Goal: Contribute content

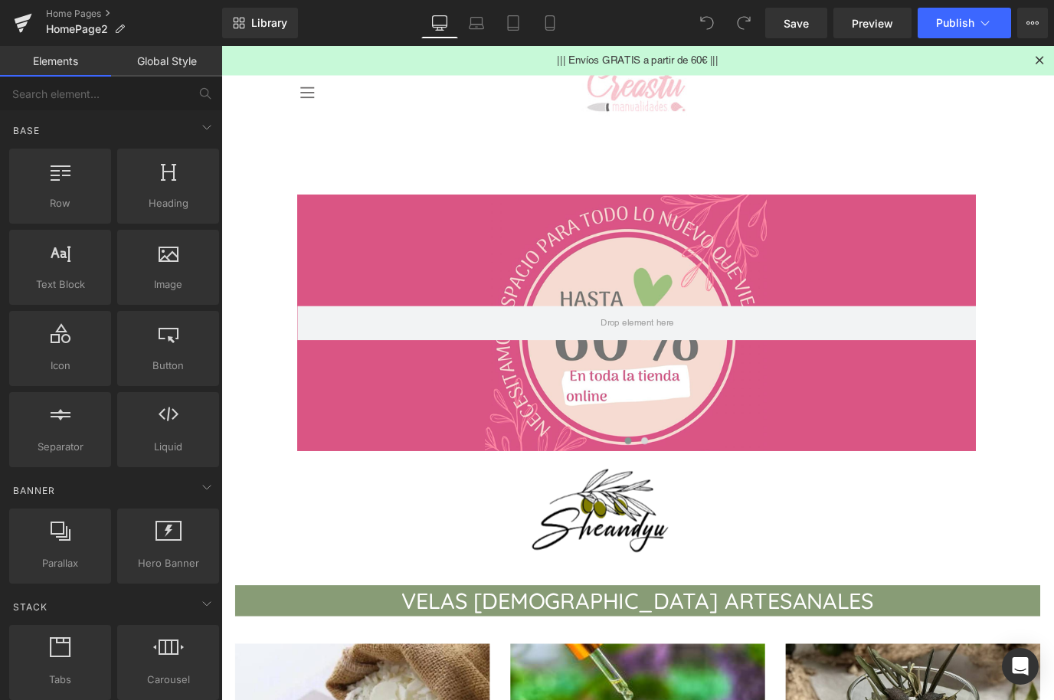
scroll to position [45, 0]
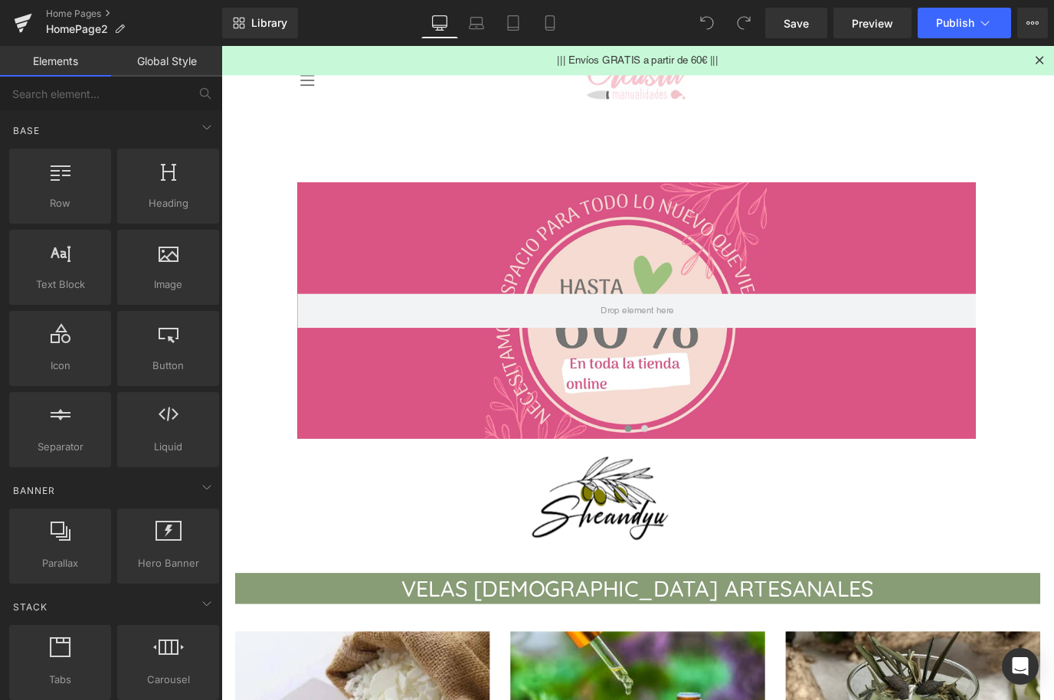
click at [651, 567] on img at bounding box center [644, 556] width 203 height 143
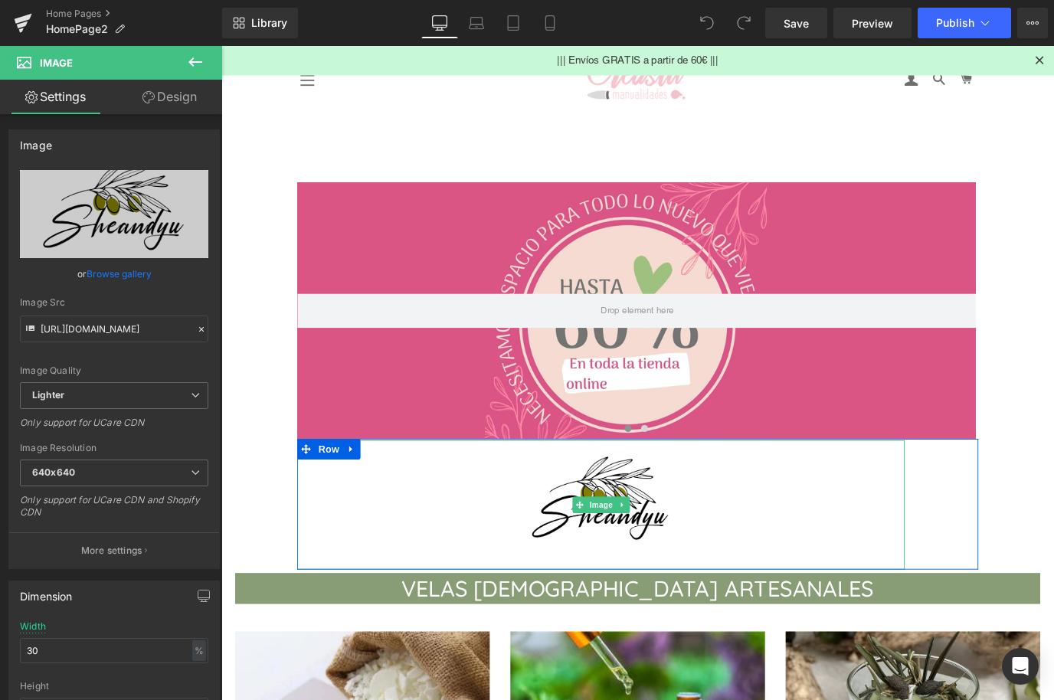
click at [620, 560] on icon at bounding box center [620, 557] width 8 height 8
click at [130, 271] on link "Browse gallery" at bounding box center [119, 274] width 65 height 27
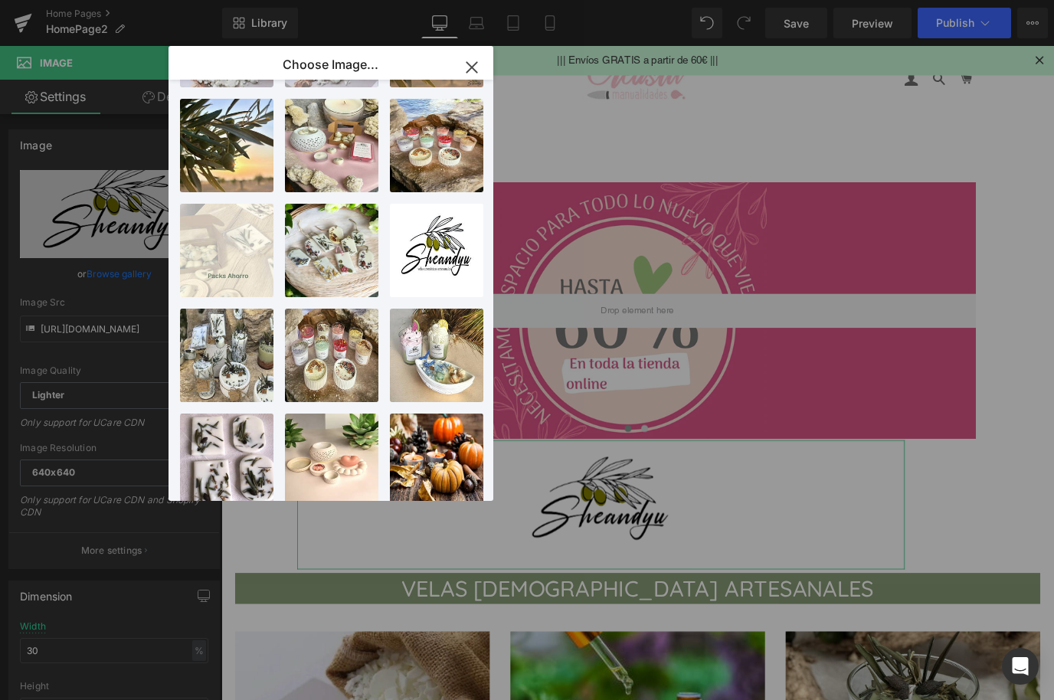
scroll to position [651, 0]
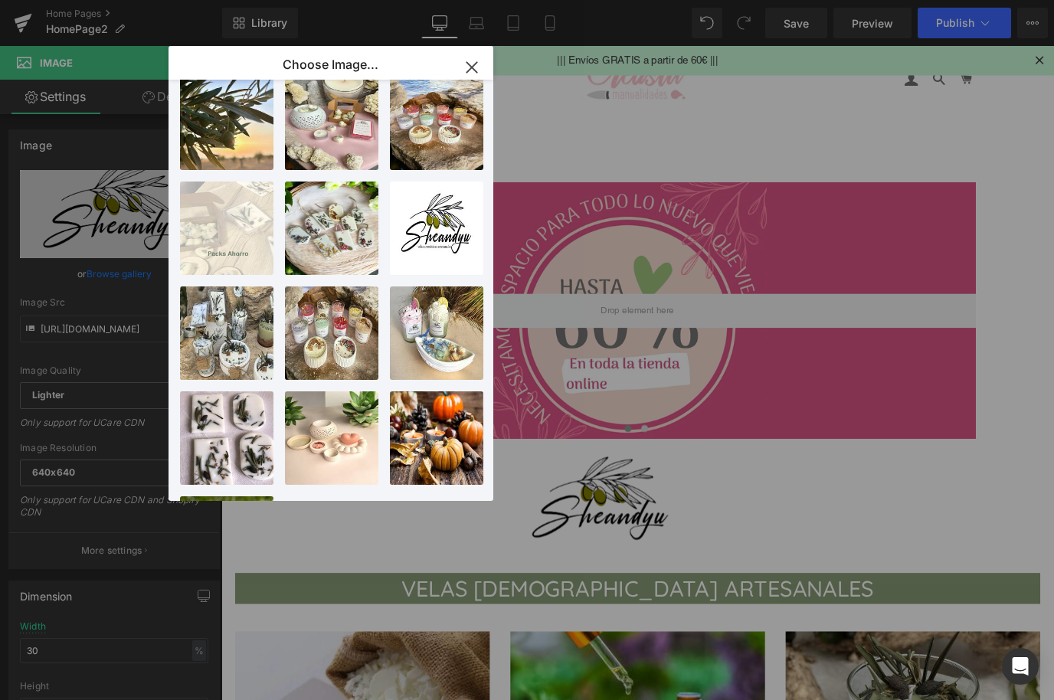
click at [0, 0] on div "WhatsAp...07.jpeg 100.60 KB" at bounding box center [0, 0] width 0 height 0
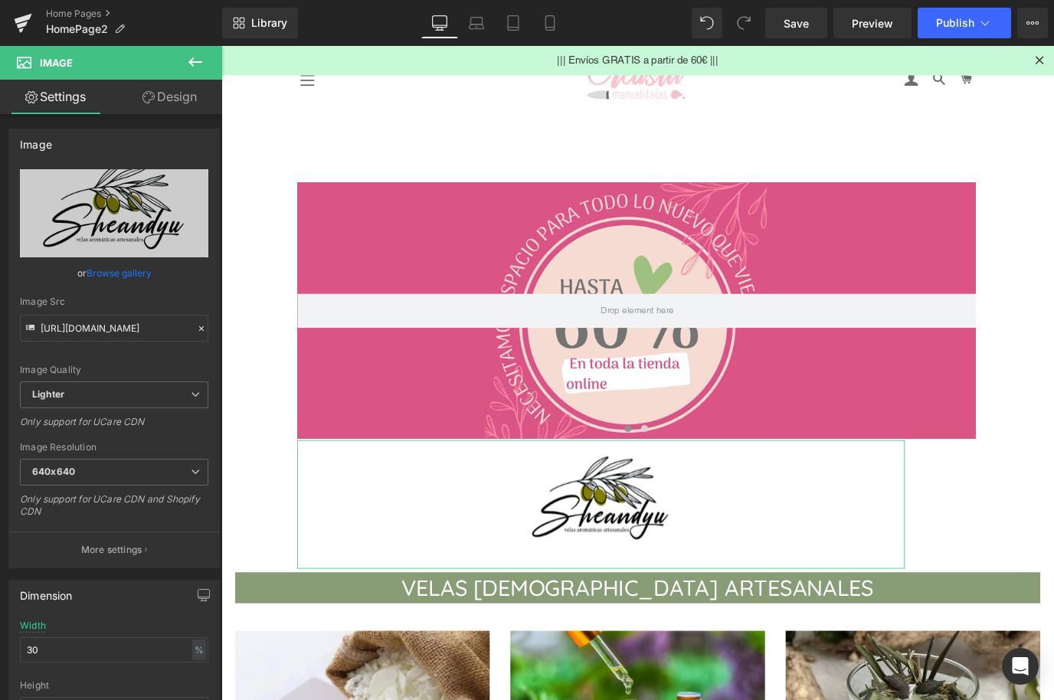
scroll to position [2, 0]
click at [134, 279] on link "Browse gallery" at bounding box center [119, 271] width 65 height 27
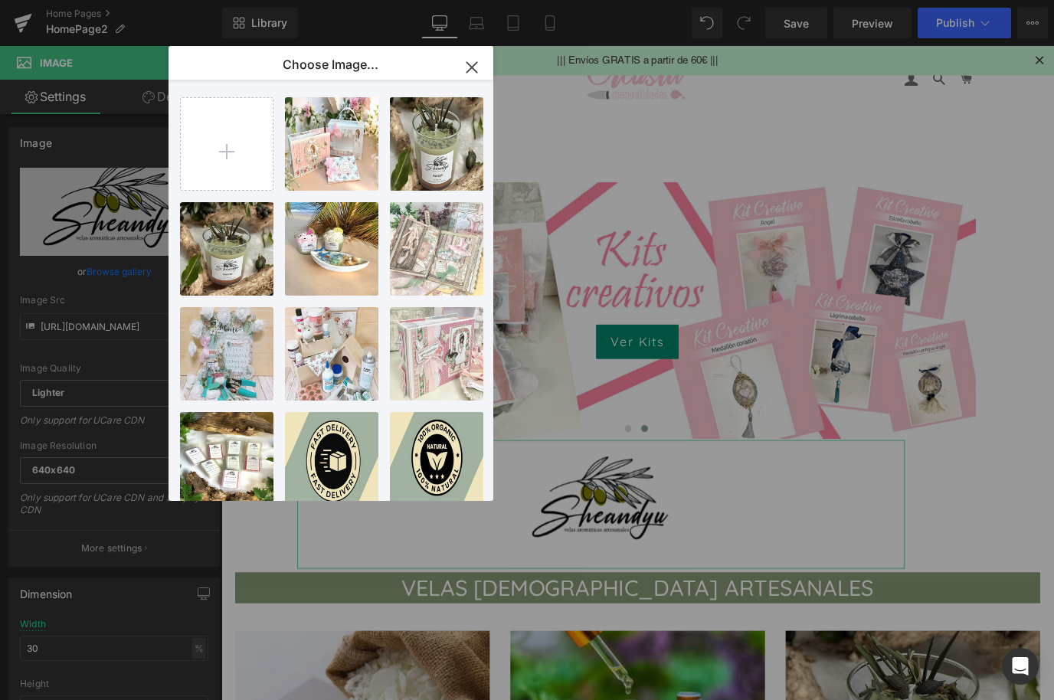
scroll to position [0, 0]
click at [218, 144] on input "file" at bounding box center [227, 144] width 92 height 92
click at [208, 163] on input "file" at bounding box center [227, 144] width 92 height 92
click at [228, 157] on input "file" at bounding box center [227, 144] width 92 height 92
type input "C:\fakepath\IMG_0511.jpeg"
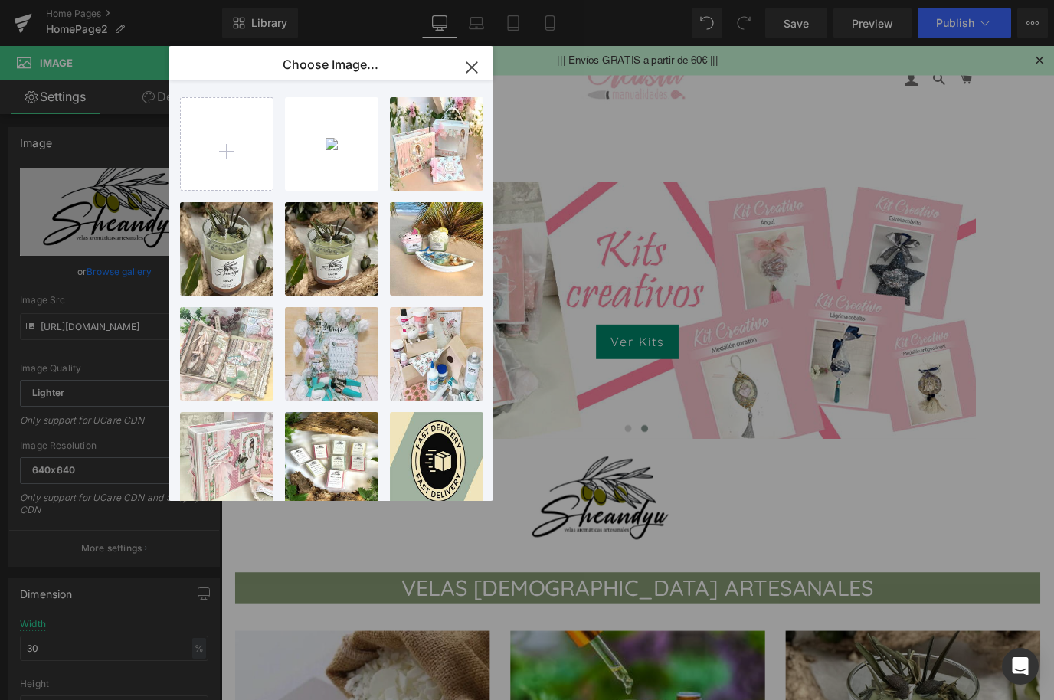
click at [0, 0] on div "IMG_051...0511.jpeg 129.16 KB" at bounding box center [0, 0] width 0 height 0
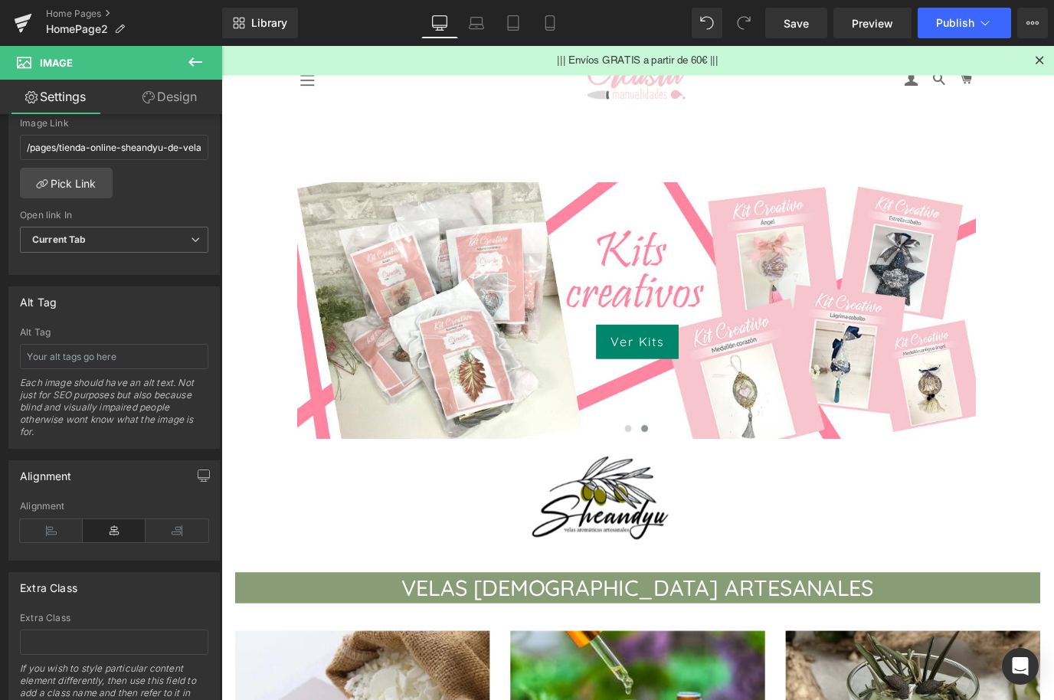
scroll to position [709, 0]
click at [103, 534] on icon at bounding box center [114, 531] width 63 height 23
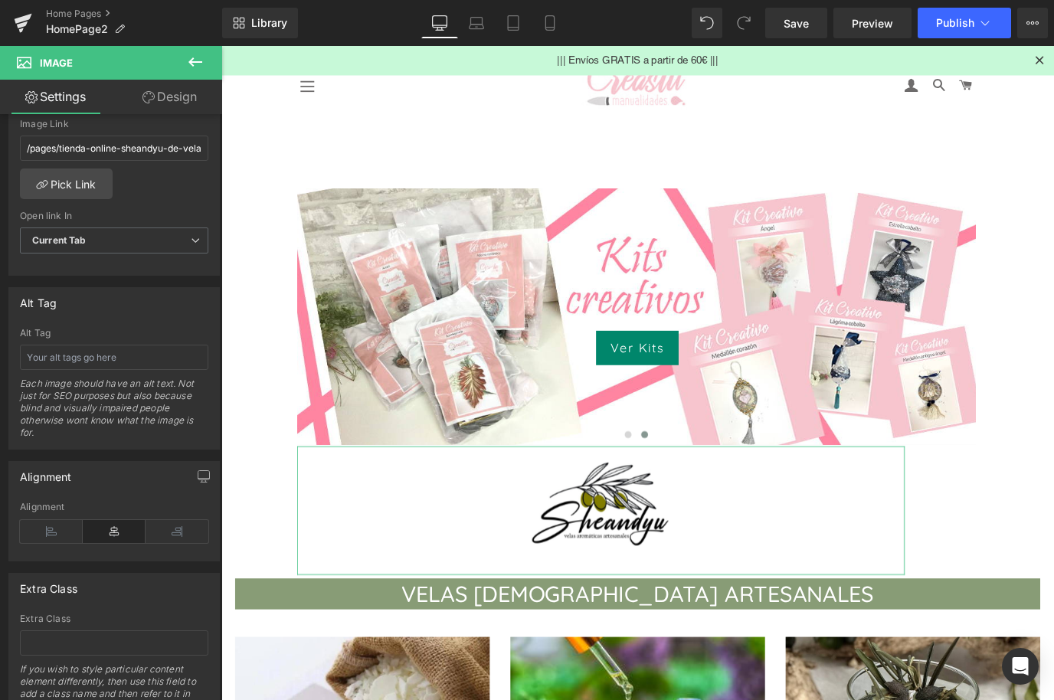
scroll to position [35, 0]
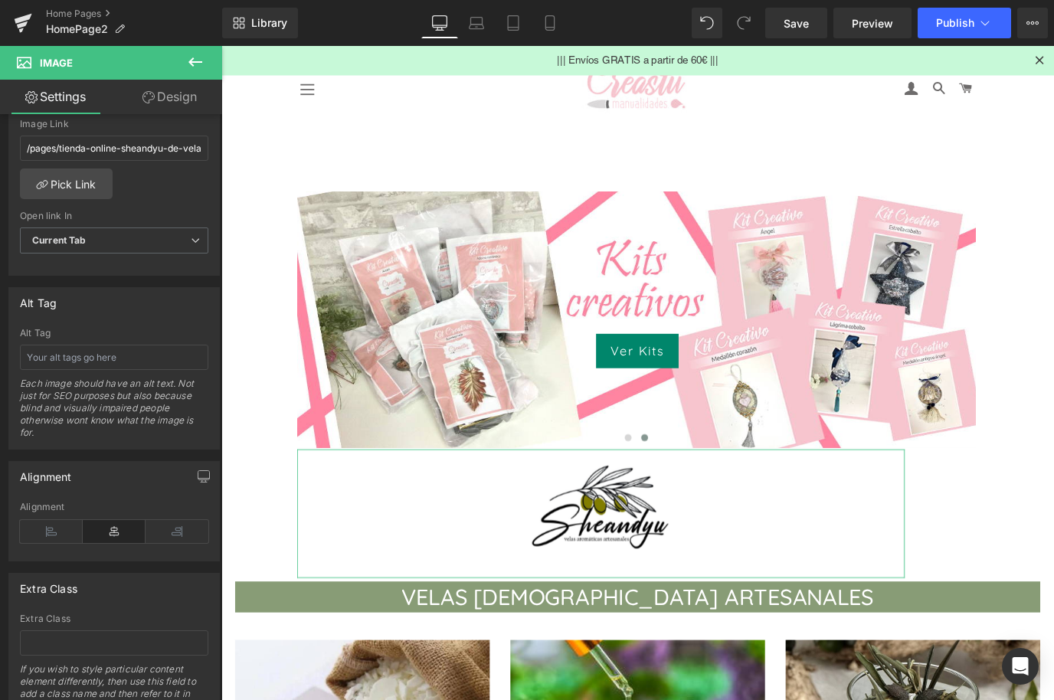
click at [818, 576] on link at bounding box center [644, 566] width 677 height 143
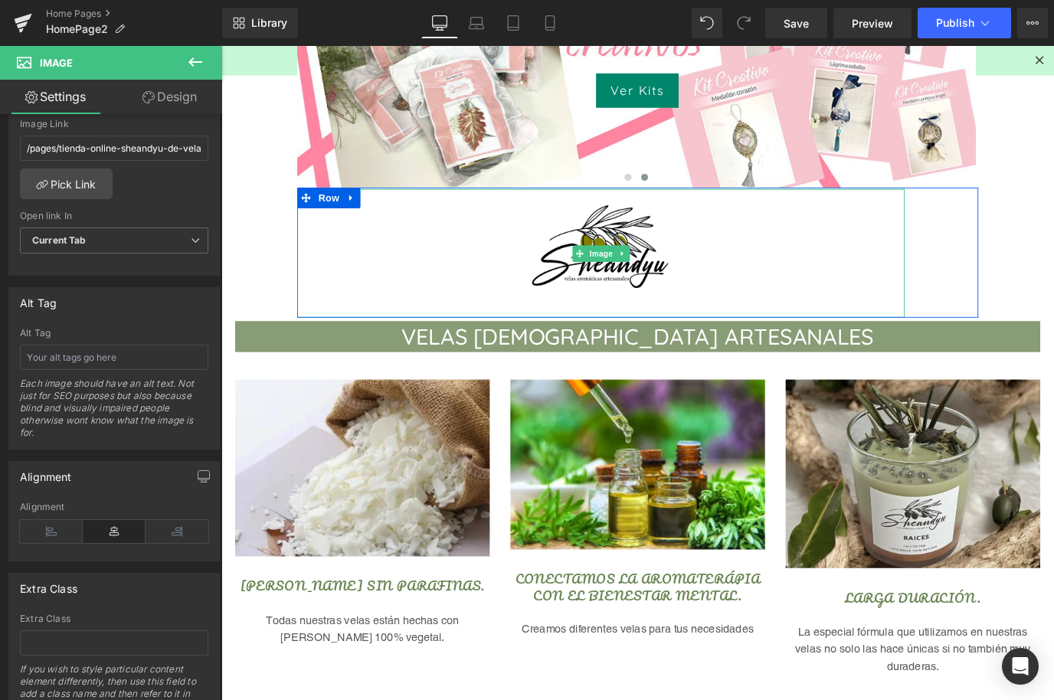
scroll to position [326, 0]
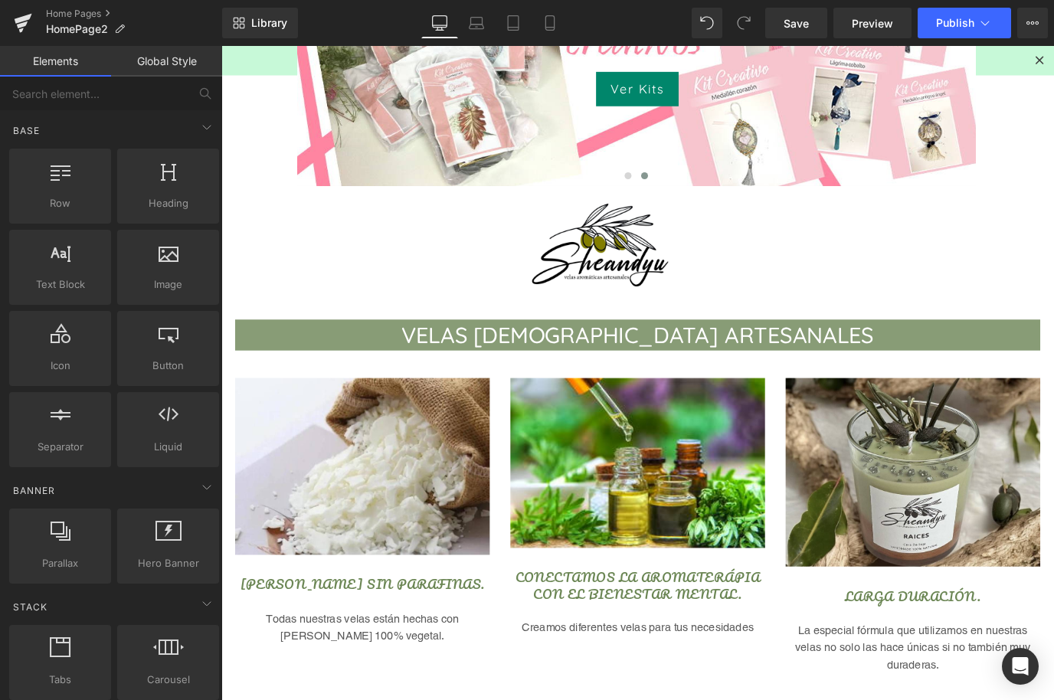
click at [942, 20] on span "Publish" at bounding box center [955, 23] width 38 height 12
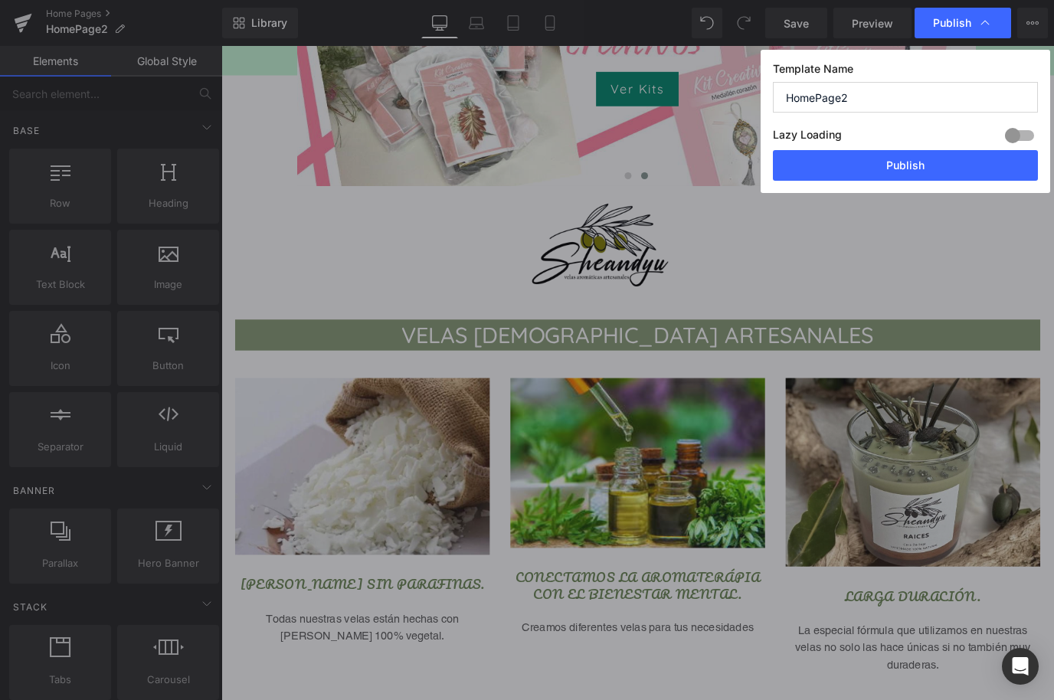
click at [905, 169] on button "Publish" at bounding box center [905, 165] width 265 height 31
